Goal: Task Accomplishment & Management: Complete application form

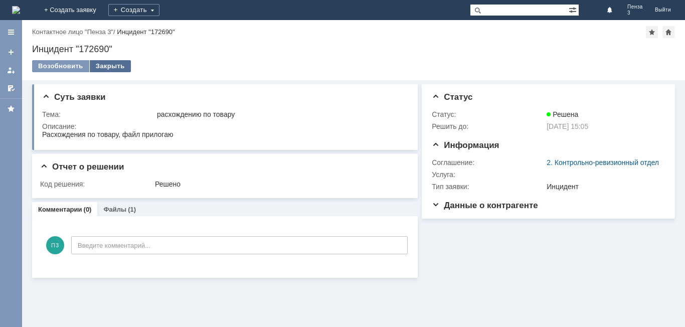
click at [119, 62] on div "Закрыть" at bounding box center [110, 66] width 41 height 12
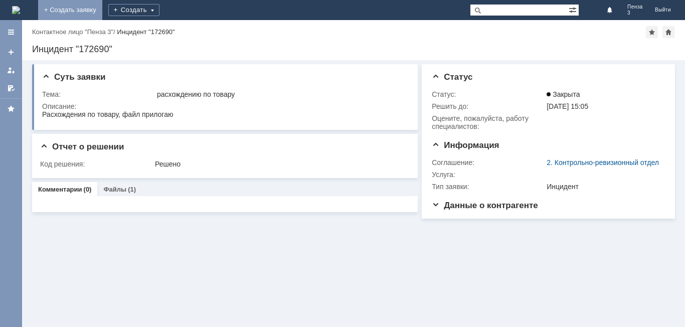
click at [102, 9] on link "+ Создать заявку" at bounding box center [70, 10] width 64 height 20
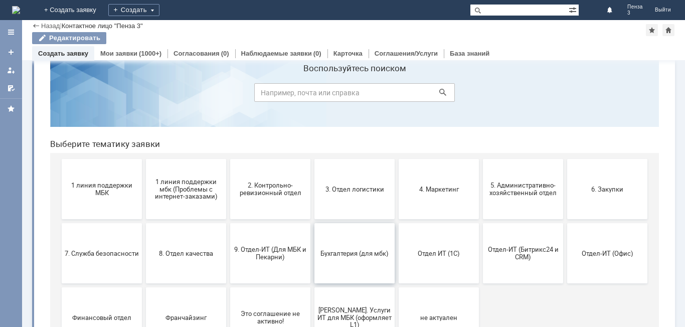
scroll to position [50, 0]
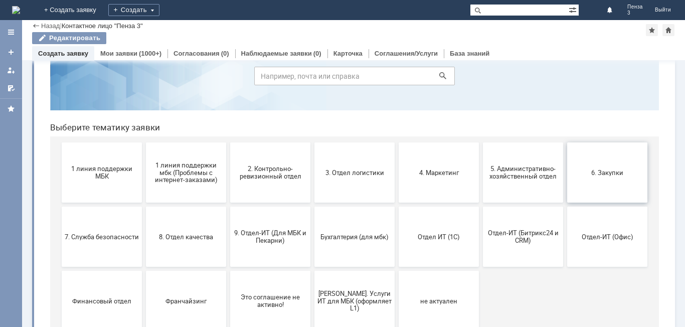
click at [599, 181] on button "6. Закупки" at bounding box center [607, 172] width 80 height 60
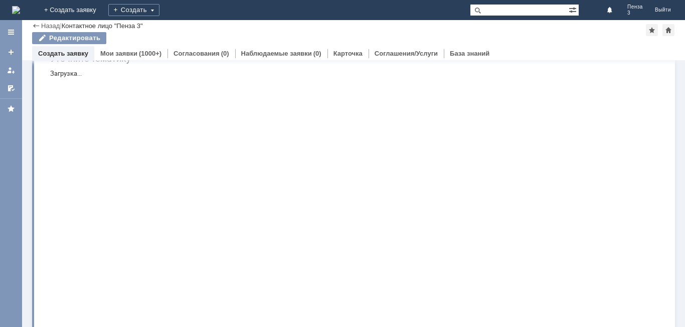
scroll to position [0, 0]
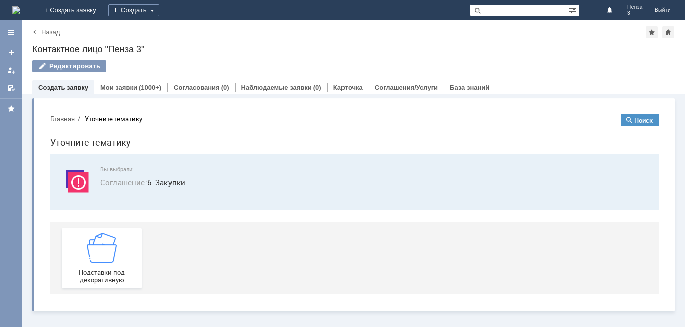
click at [158, 179] on span "Соглашение : 6. Закупки" at bounding box center [373, 183] width 547 height 12
click at [146, 182] on span "Соглашение :" at bounding box center [123, 182] width 47 height 10
click at [651, 114] on button "Поиск" at bounding box center [641, 120] width 38 height 12
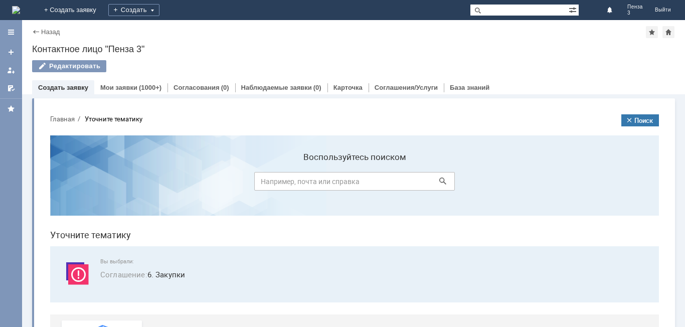
click at [373, 184] on input at bounding box center [354, 181] width 201 height 19
type input "фасовочные пакеты"
click button at bounding box center [443, 181] width 14 height 14
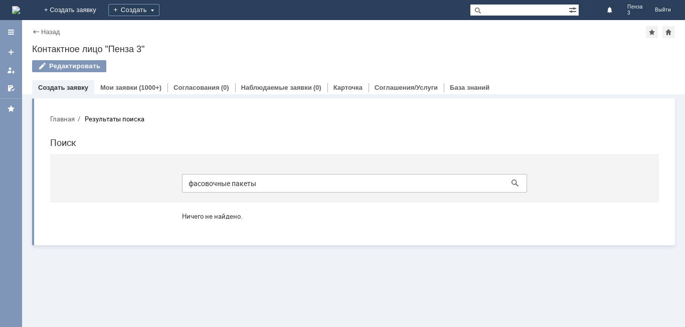
click at [431, 176] on input "фасовочные пакеты" at bounding box center [354, 183] width 345 height 19
type input "ф"
click at [72, 90] on link "Создать заявку" at bounding box center [63, 88] width 50 height 8
click at [65, 121] on button "Главная" at bounding box center [62, 118] width 25 height 9
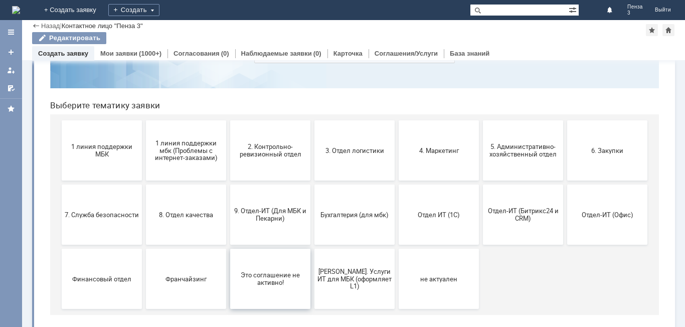
scroll to position [82, 0]
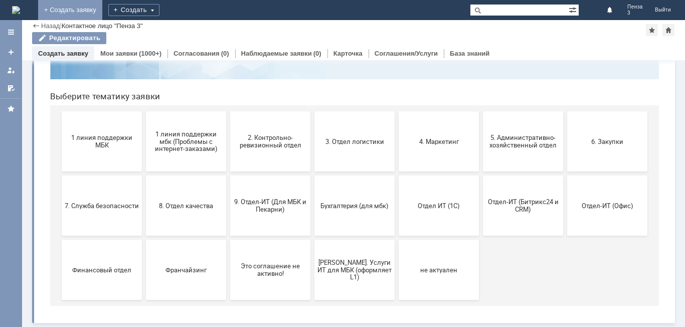
click at [102, 7] on link "+ Создать заявку" at bounding box center [70, 10] width 64 height 20
click at [601, 154] on button "6. Закупки" at bounding box center [607, 141] width 80 height 60
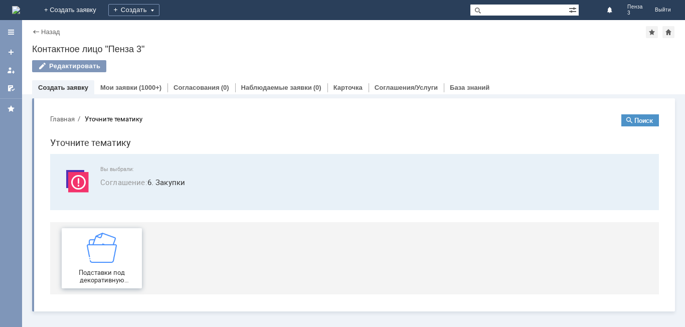
click at [119, 246] on div "Подставки под декоративную косметику" at bounding box center [102, 258] width 74 height 51
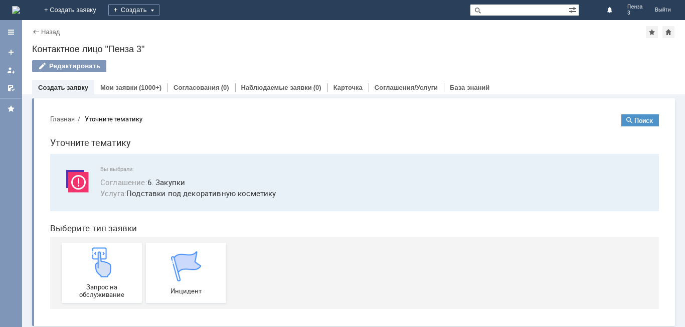
click at [76, 177] on img at bounding box center [77, 181] width 30 height 30
click at [116, 181] on span "Соглашение :" at bounding box center [123, 182] width 47 height 10
